Goal: Download file/media

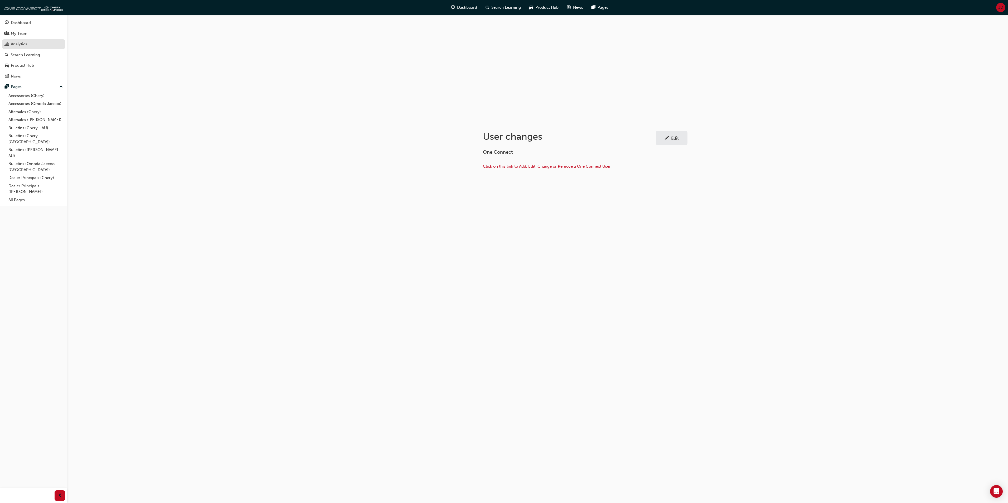
click at [16, 45] on div "Analytics" at bounding box center [19, 44] width 16 height 6
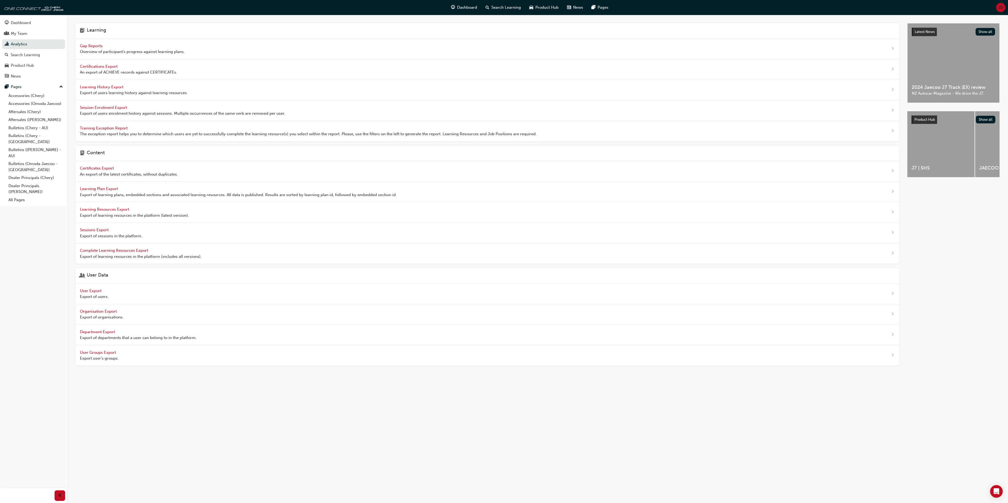
click at [101, 87] on span "Learning History Export" at bounding box center [102, 87] width 45 height 5
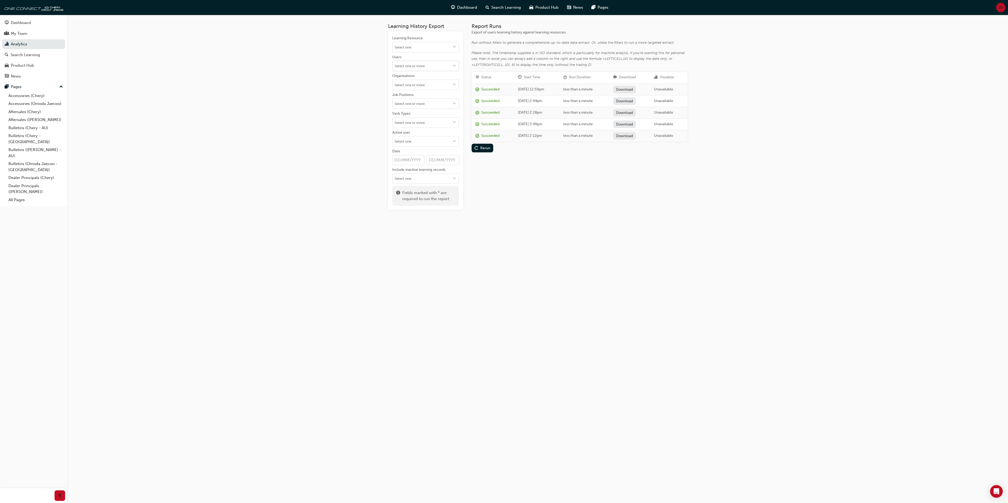
click at [453, 65] on span "down-icon" at bounding box center [454, 66] width 4 height 4
click at [453, 64] on span "down-icon" at bounding box center [454, 66] width 4 height 4
click at [339, 102] on div "Learning History Export Learning Resource Users No results, type at least 2 cha…" at bounding box center [504, 251] width 1008 height 503
click at [412, 108] on input "Job Positions" at bounding box center [425, 104] width 66 height 10
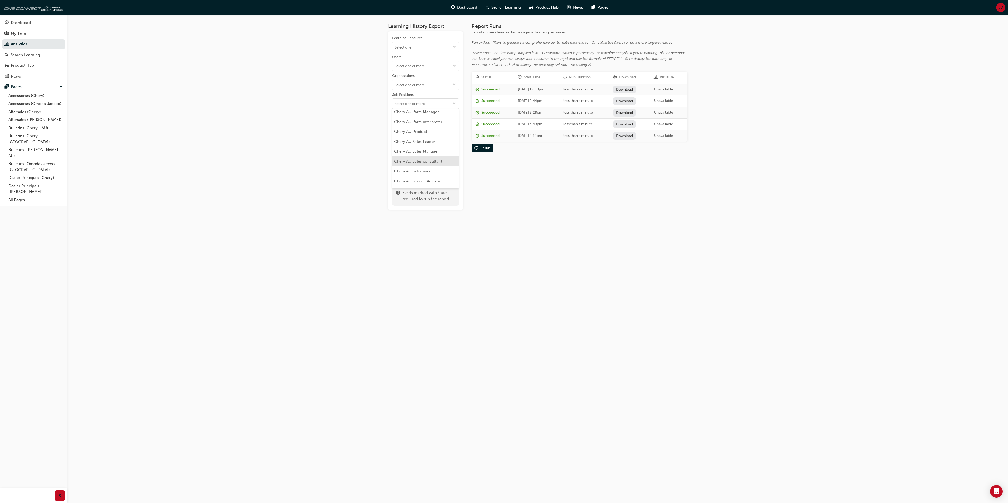
click at [423, 163] on li "Chery AU Sales consultant" at bounding box center [425, 161] width 67 height 10
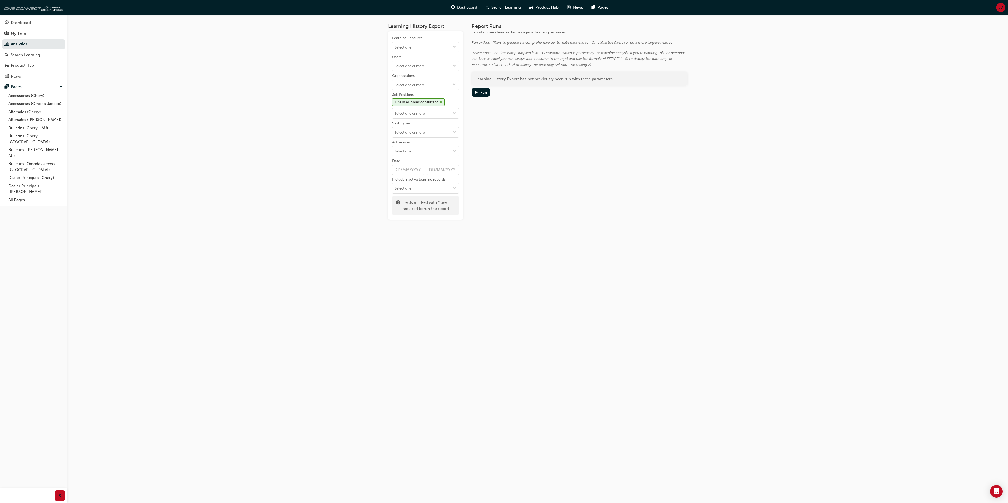
click at [453, 45] on span "down-icon" at bounding box center [454, 47] width 4 height 4
click at [520, 147] on div "Report Runs Export of users learning history against learning resources. Run wi…" at bounding box center [579, 121] width 216 height 196
click at [481, 90] on div "Run" at bounding box center [483, 92] width 7 height 4
drag, startPoint x: 633, startPoint y: 89, endPoint x: 633, endPoint y: 86, distance: 3.2
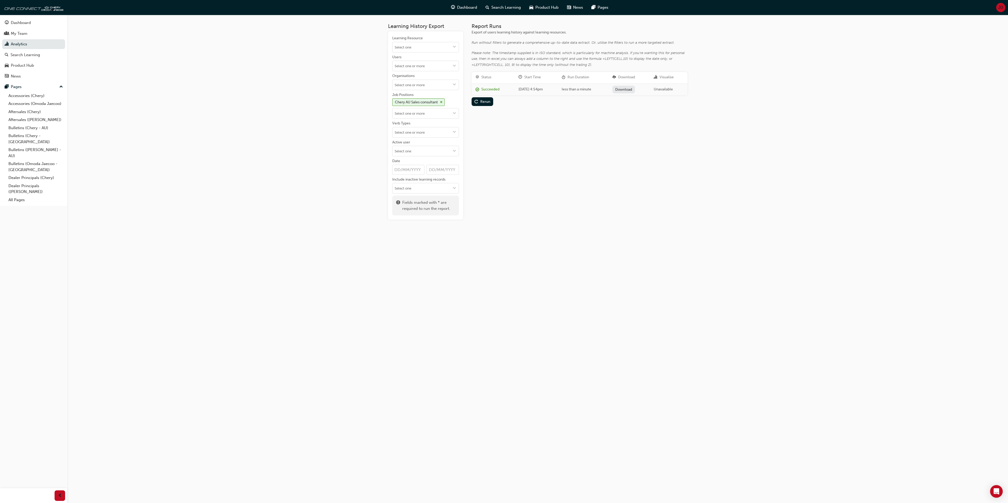
click at [633, 89] on link "Download" at bounding box center [623, 90] width 23 height 8
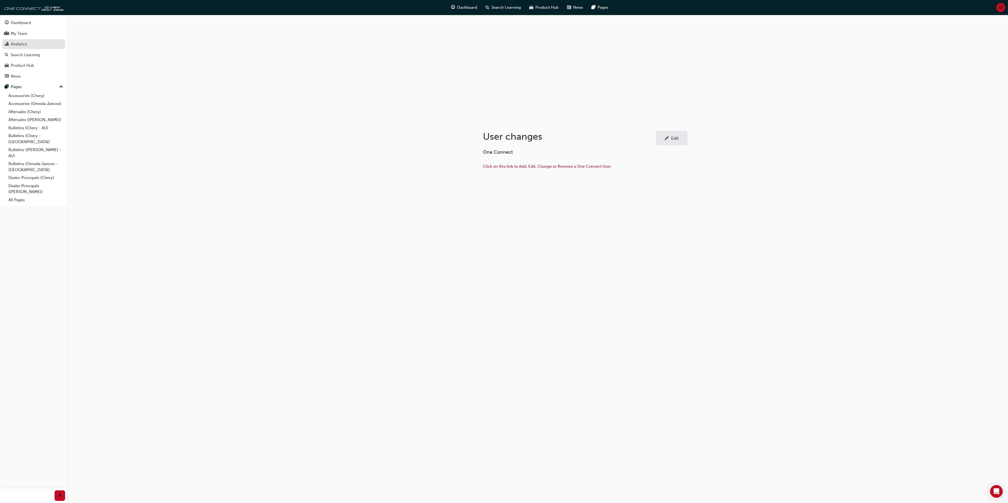
click at [22, 41] on div "Analytics" at bounding box center [19, 44] width 16 height 6
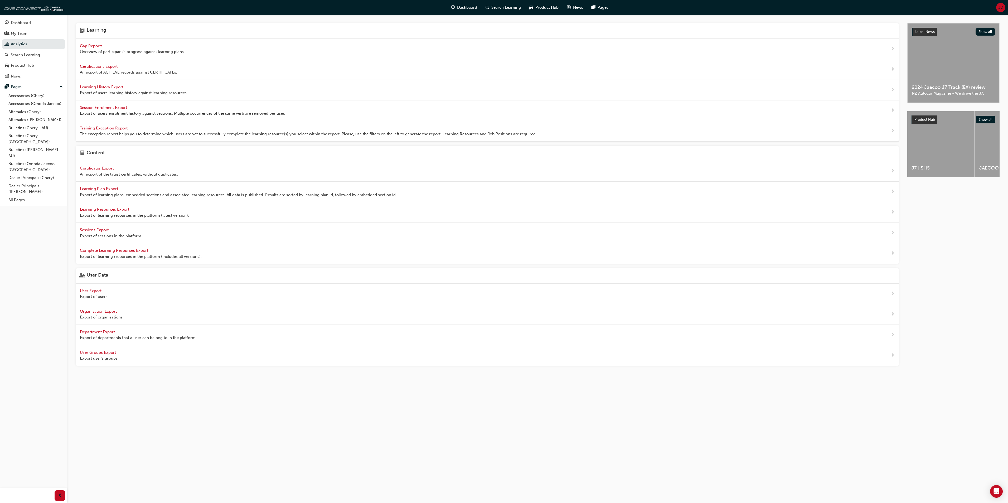
click at [97, 86] on span "Learning History Export" at bounding box center [102, 87] width 45 height 5
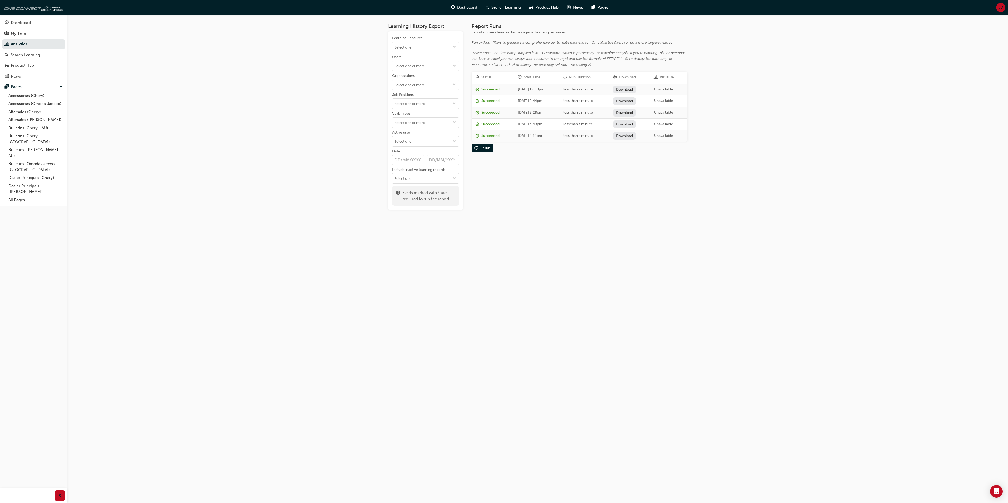
click at [453, 68] on span "down-icon" at bounding box center [454, 66] width 4 height 4
click at [431, 99] on div "Job Positions" at bounding box center [425, 95] width 67 height 6
click at [431, 99] on input "Job Positions" at bounding box center [425, 104] width 66 height 10
click at [430, 133] on li "Chery AU Sales consultant" at bounding box center [425, 130] width 67 height 10
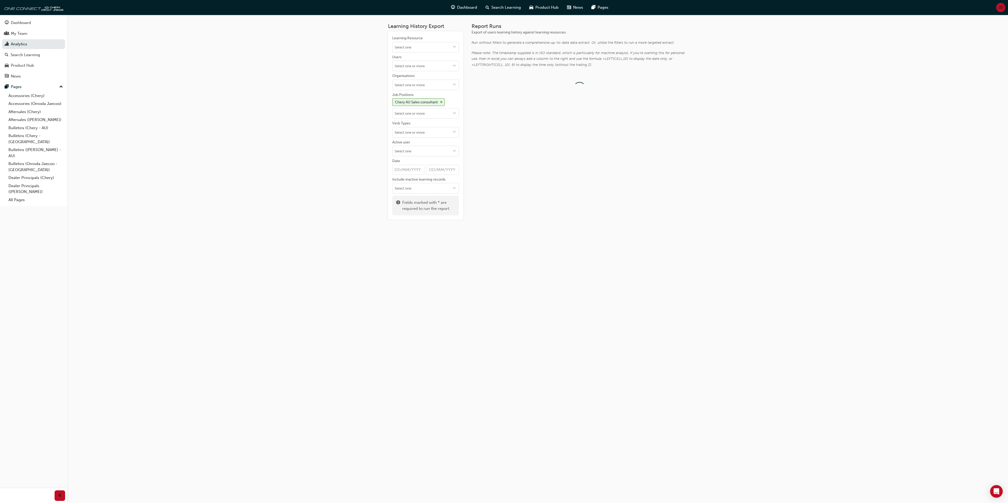
scroll to position [0, 0]
click at [454, 46] on span "down-icon" at bounding box center [454, 47] width 4 height 4
click at [443, 57] on li "No results, type at least 1 character of title or code" at bounding box center [425, 60] width 67 height 16
click at [455, 45] on span "down-icon" at bounding box center [454, 47] width 4 height 4
click at [481, 100] on div "Rerun" at bounding box center [485, 101] width 10 height 4
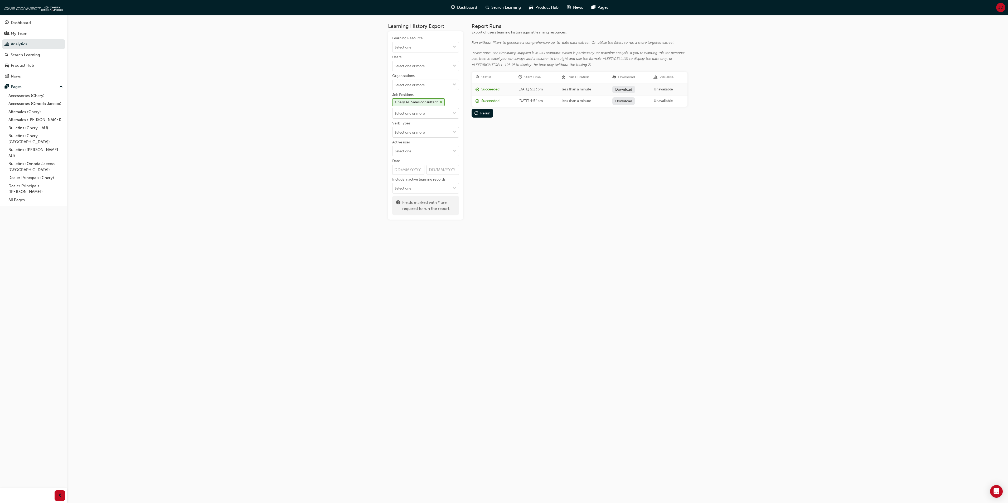
click at [629, 88] on link "Download" at bounding box center [623, 90] width 23 height 8
click at [23, 42] on link "Analytics" at bounding box center [33, 44] width 63 height 10
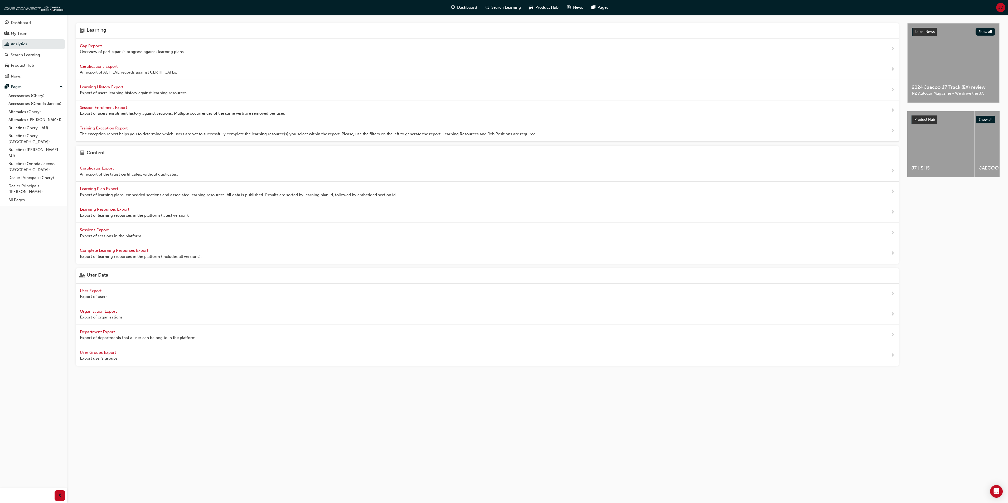
click at [90, 293] on span "User Export" at bounding box center [91, 290] width 23 height 5
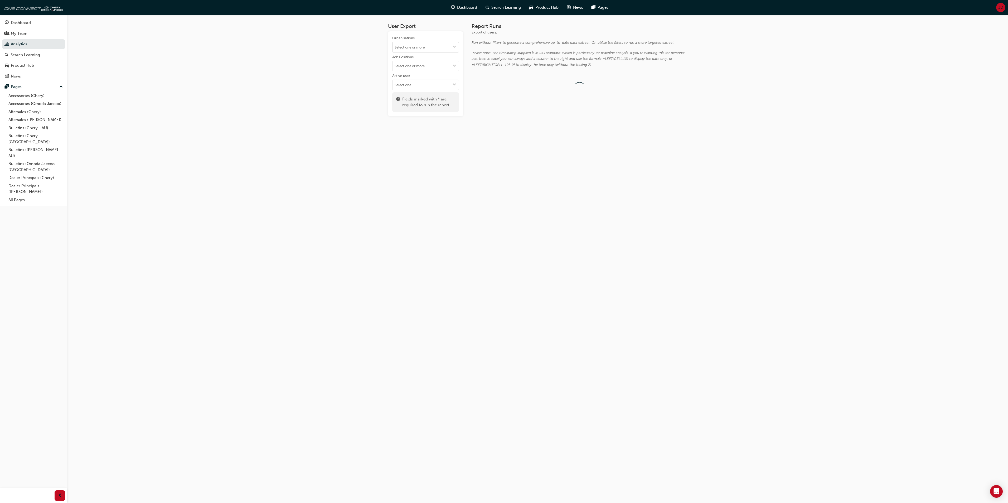
click at [452, 47] on span "down-icon" at bounding box center [454, 47] width 4 height 4
click at [416, 134] on li "Chery Phillip" at bounding box center [425, 139] width 67 height 10
click at [480, 91] on div "Run" at bounding box center [483, 92] width 7 height 4
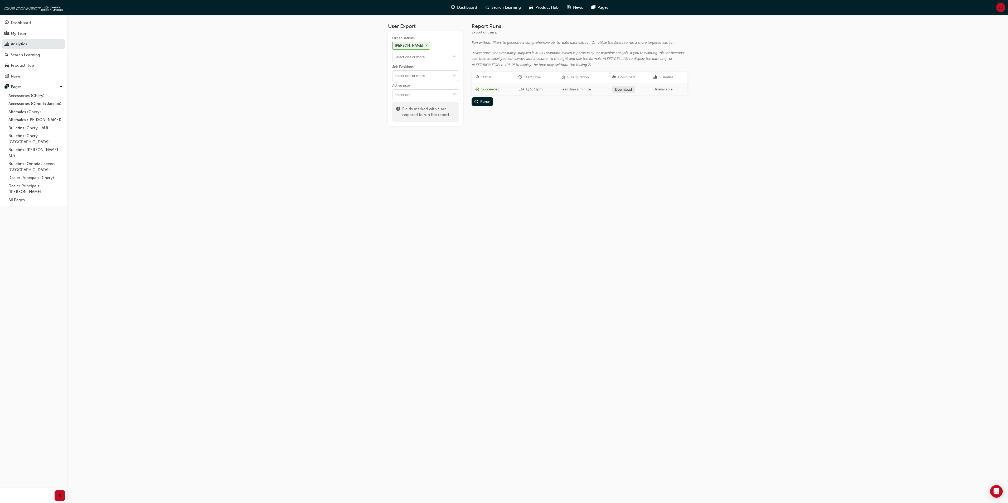
click at [635, 87] on link "Download" at bounding box center [623, 90] width 23 height 8
drag, startPoint x: 184, startPoint y: 157, endPoint x: 220, endPoint y: 132, distance: 43.7
click at [184, 154] on div "User Export Organisations Chery Phillip Job Positions Active user Fields marked…" at bounding box center [504, 251] width 1008 height 503
click at [23, 42] on link "Analytics" at bounding box center [33, 44] width 63 height 10
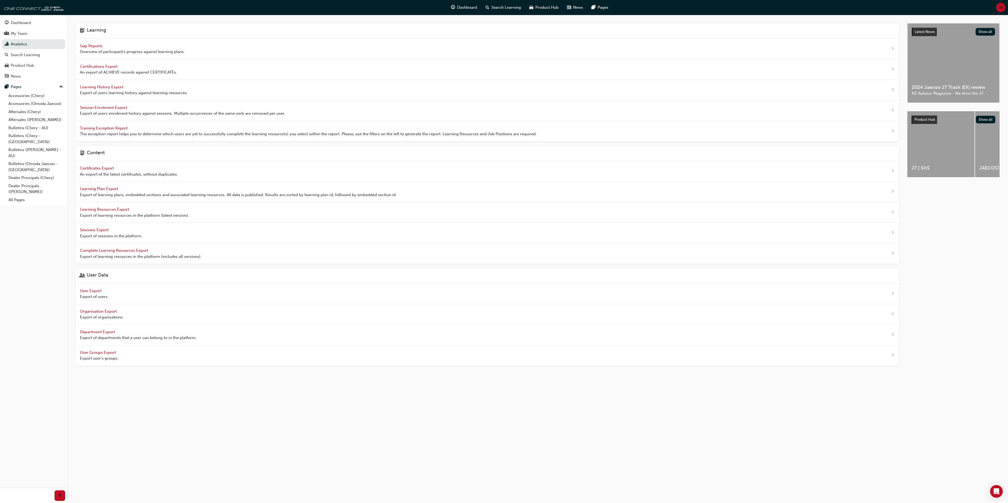
click at [88, 293] on span "User Export" at bounding box center [91, 290] width 23 height 5
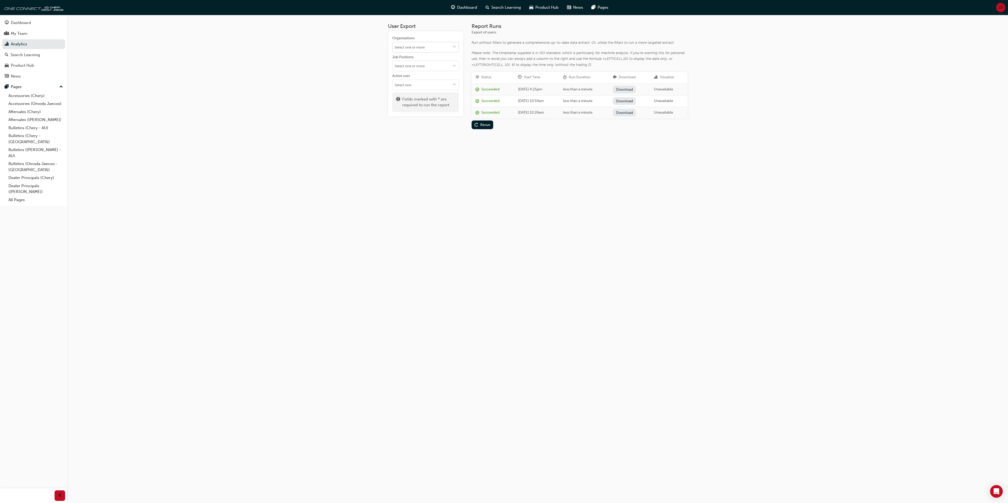
click at [453, 45] on span "down-icon" at bounding box center [454, 47] width 4 height 4
click at [421, 101] on li "Chery Portside" at bounding box center [425, 106] width 67 height 10
click at [482, 90] on div "Run" at bounding box center [483, 92] width 7 height 4
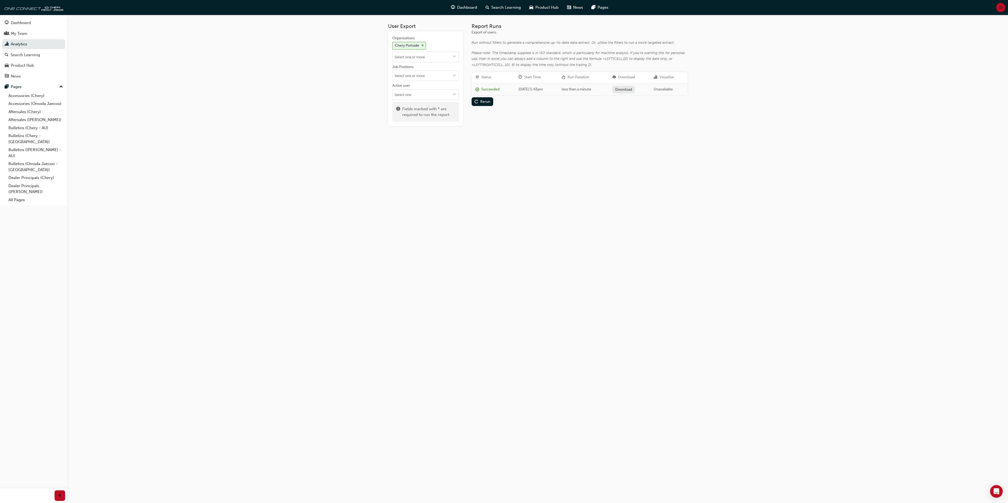
click at [630, 88] on link "Download" at bounding box center [623, 90] width 23 height 8
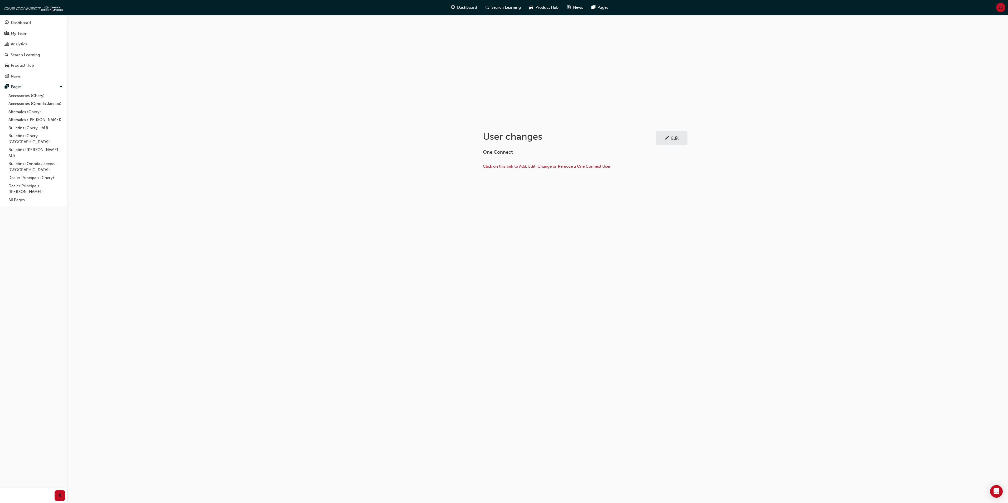
click at [1001, 6] on span "JD" at bounding box center [1000, 7] width 5 height 6
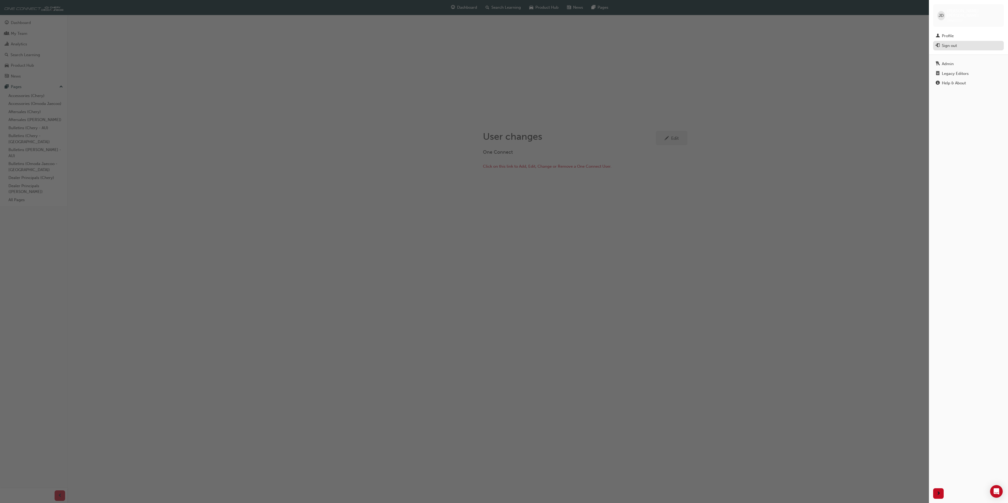
click at [943, 43] on div "Sign out" at bounding box center [948, 46] width 15 height 6
